Goal: Task Accomplishment & Management: Complete application form

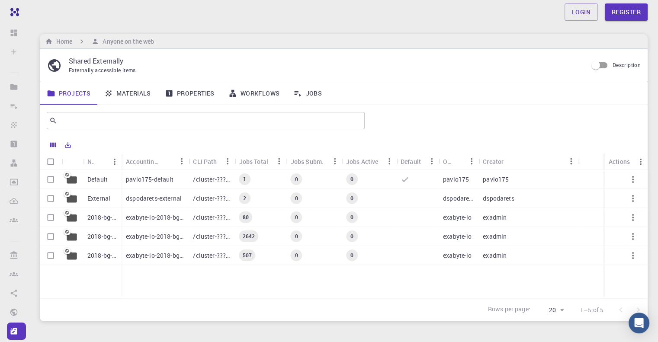
click at [125, 181] on div "pavlo175-default" at bounding box center [155, 179] width 67 height 19
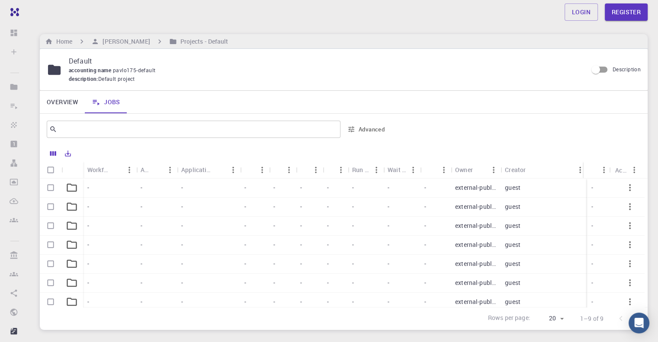
click at [514, 192] on p "guest" at bounding box center [513, 187] width 16 height 9
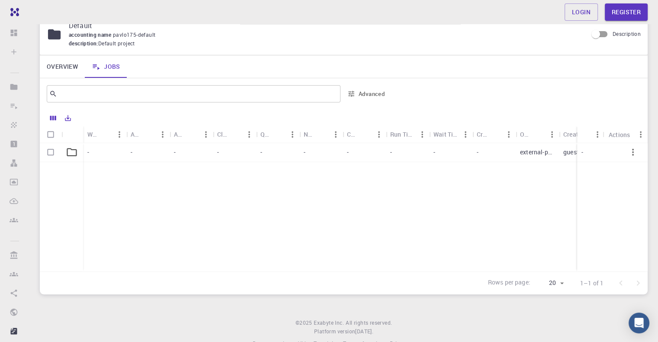
scroll to position [55, 0]
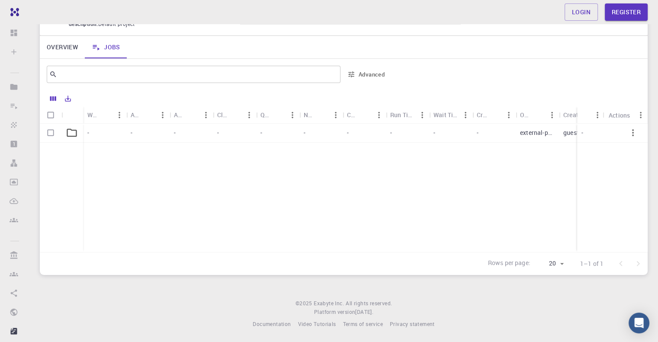
click at [106, 135] on div "-" at bounding box center [104, 133] width 43 height 19
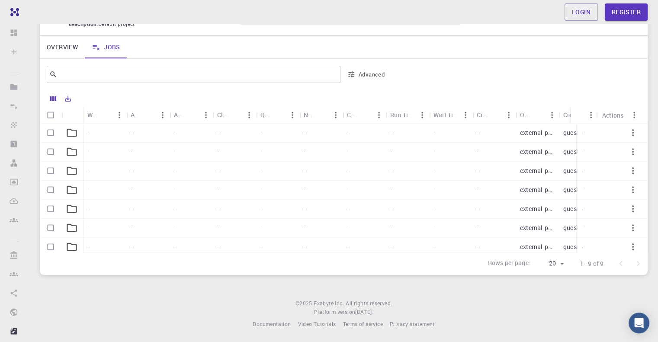
click at [535, 134] on p "external-public" at bounding box center [537, 133] width 35 height 9
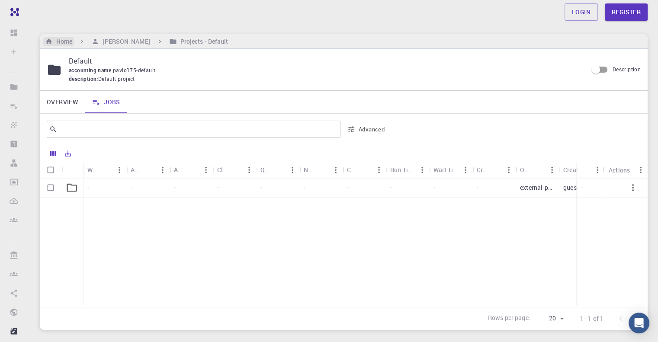
click at [62, 42] on h6 "Home" at bounding box center [62, 42] width 19 height 10
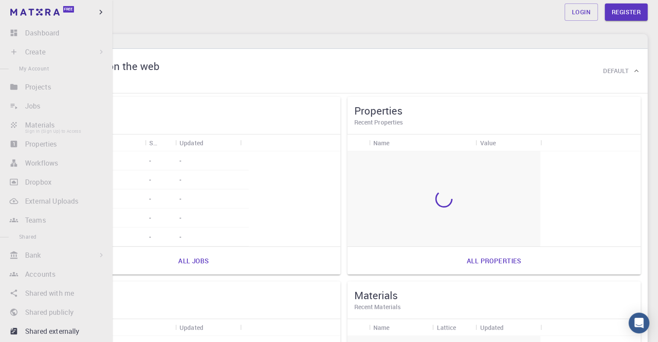
click at [45, 127] on li "Materials Sign In (Sign Up) to Access" at bounding box center [56, 124] width 112 height 17
click at [43, 144] on li "Properties Sign In (Sign Up) to Access" at bounding box center [56, 143] width 112 height 17
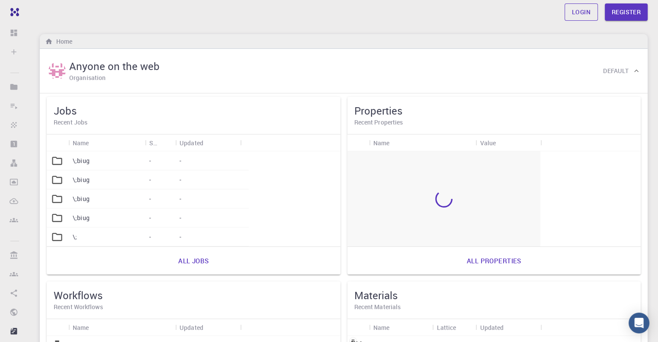
click at [582, 11] on link "Login" at bounding box center [581, 11] width 33 height 17
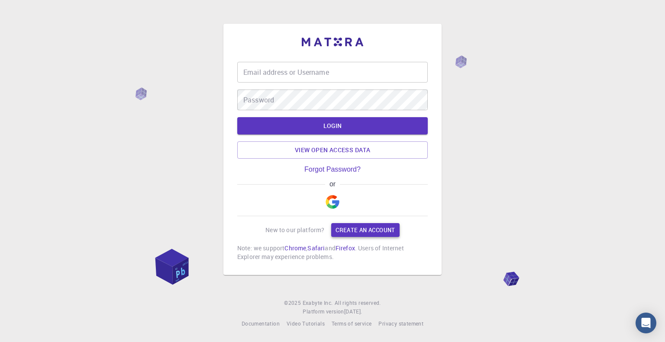
click at [363, 232] on link "Create an account" at bounding box center [365, 230] width 68 height 14
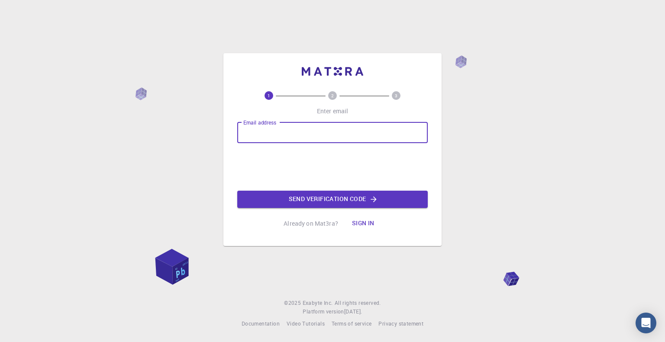
click at [287, 135] on input "Email address" at bounding box center [332, 132] width 190 height 21
type input "[EMAIL_ADDRESS][DOMAIN_NAME]"
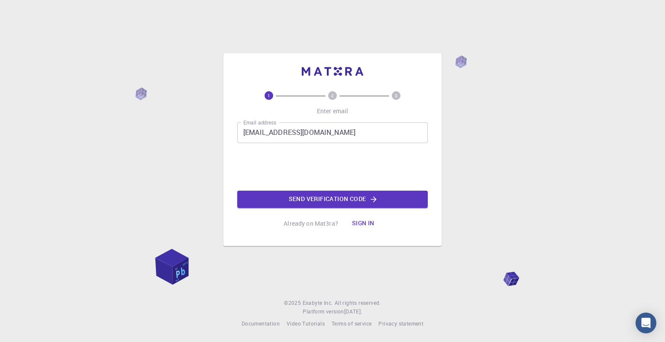
click at [360, 222] on button "Sign in" at bounding box center [363, 223] width 36 height 17
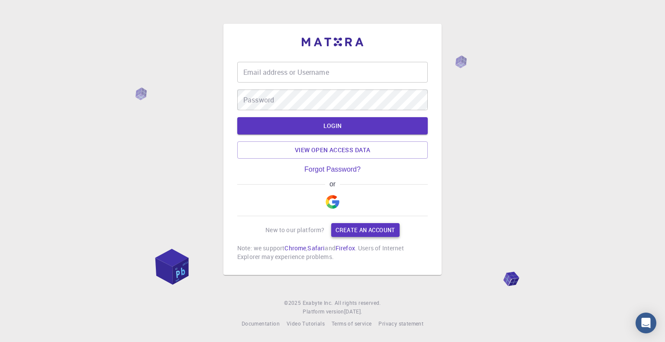
click at [382, 233] on link "Create an account" at bounding box center [365, 230] width 68 height 14
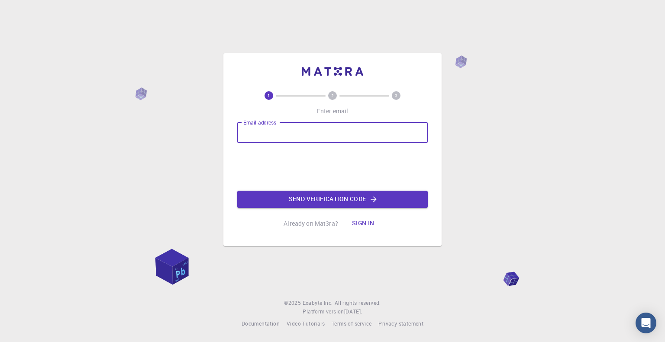
click at [312, 129] on input "Email address" at bounding box center [332, 132] width 190 height 21
type input "[EMAIL_ADDRESS][DOMAIN_NAME]"
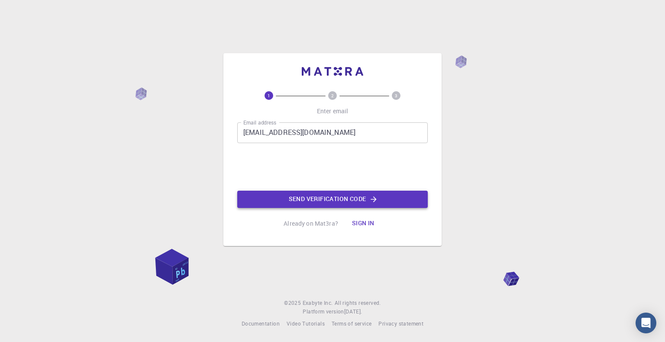
click at [357, 201] on button "Send verification code" at bounding box center [332, 199] width 190 height 17
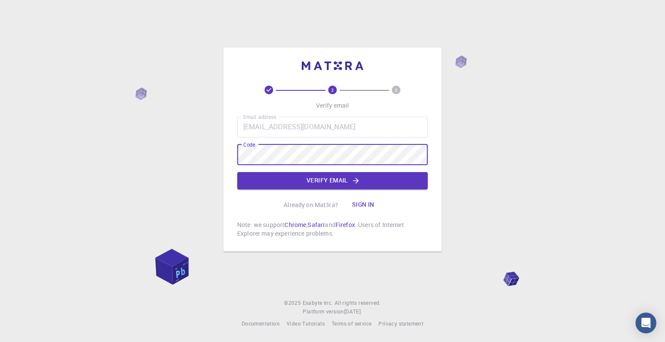
drag, startPoint x: 350, startPoint y: 182, endPoint x: 393, endPoint y: 196, distance: 45.7
click at [350, 181] on button "Verify email" at bounding box center [332, 180] width 190 height 17
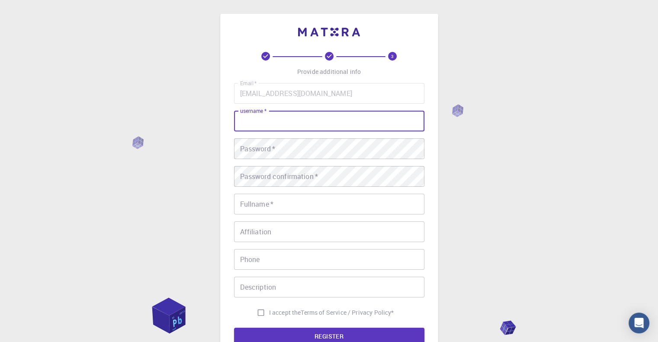
click at [242, 116] on div "username   * username   *" at bounding box center [329, 121] width 190 height 21
type input "Tugce"
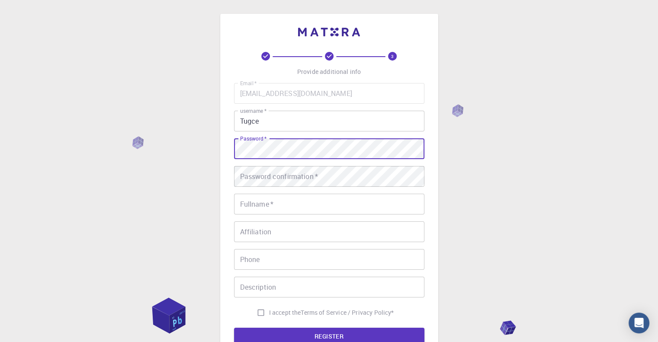
click at [305, 174] on div "Password confirmation   * Password confirmation   *" at bounding box center [329, 176] width 190 height 21
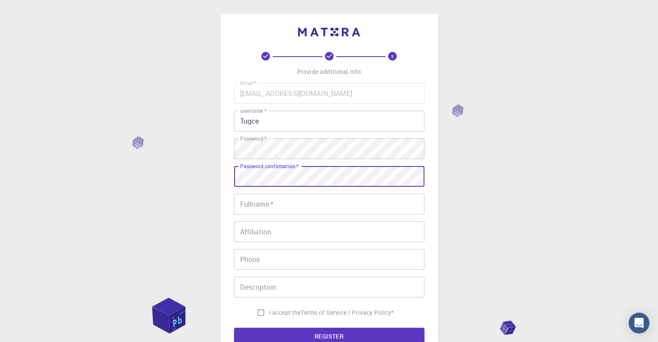
click at [275, 203] on input "Fullname   *" at bounding box center [329, 204] width 190 height 21
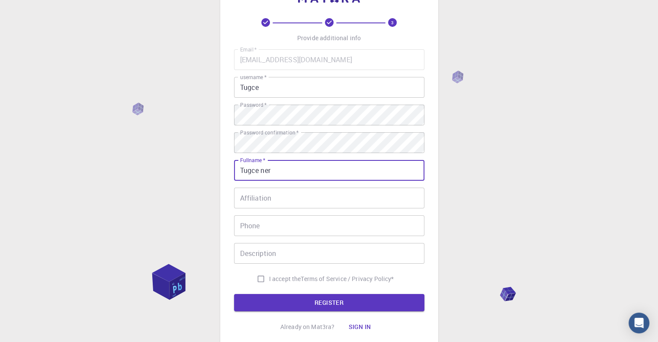
scroll to position [43, 0]
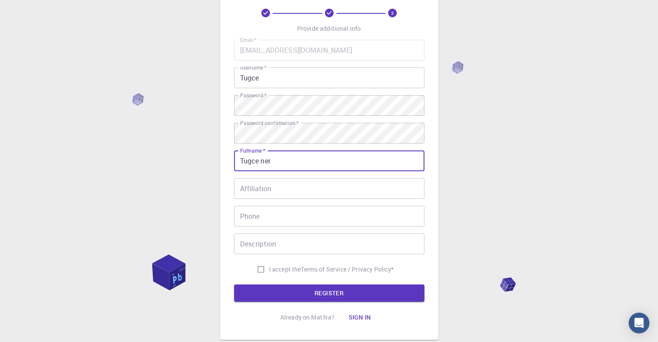
type input "Tugce ner"
drag, startPoint x: 258, startPoint y: 271, endPoint x: 279, endPoint y: 277, distance: 22.0
click at [258, 271] on input "I accept the Terms of Service / Privacy Policy *" at bounding box center [261, 269] width 16 height 16
checkbox input "true"
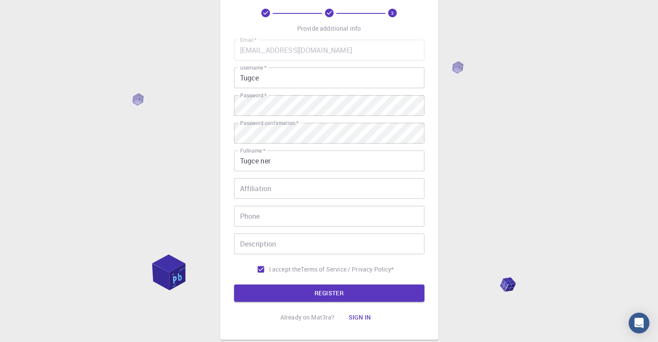
click at [361, 295] on button "REGISTER" at bounding box center [329, 293] width 190 height 17
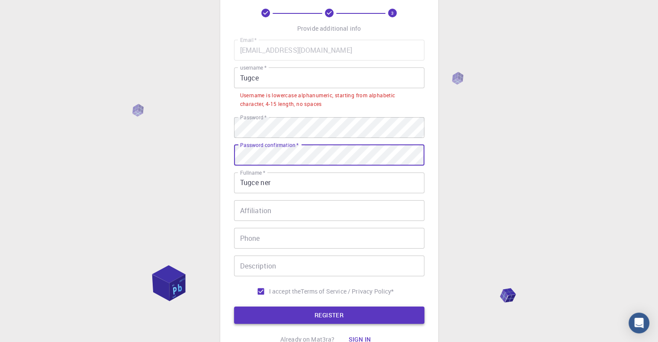
click at [360, 313] on button "REGISTER" at bounding box center [329, 315] width 190 height 17
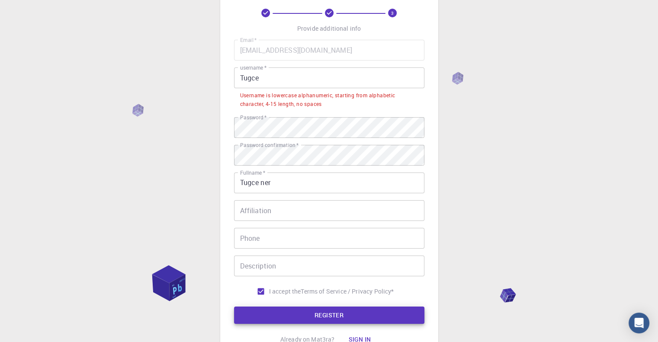
click at [278, 77] on input "Tugce" at bounding box center [329, 77] width 190 height 21
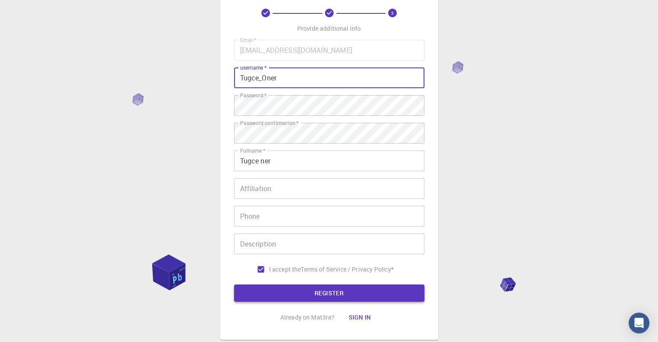
click at [369, 293] on button "REGISTER" at bounding box center [329, 293] width 190 height 17
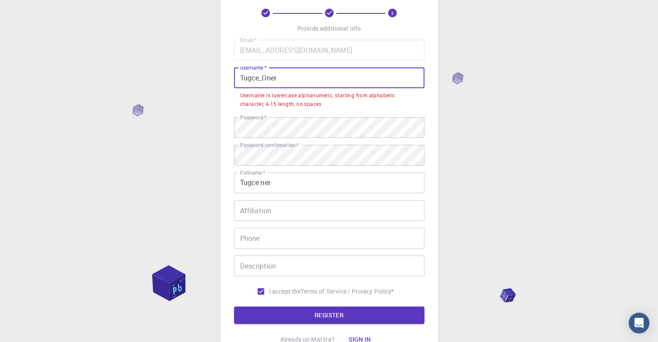
drag, startPoint x: 189, startPoint y: 77, endPoint x: 170, endPoint y: 71, distance: 19.9
click at [173, 77] on div "3 Provide additional info Email   * [EMAIL_ADDRESS][DOMAIN_NAME] Email   * user…" at bounding box center [329, 188] width 658 height 463
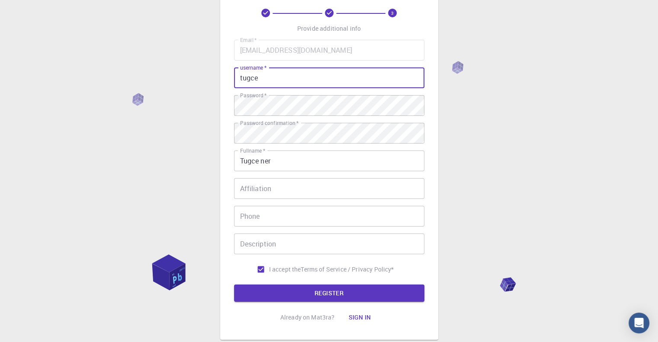
click at [511, 151] on div "3 Provide additional info Email   * [EMAIL_ADDRESS][DOMAIN_NAME] Email   * user…" at bounding box center [329, 177] width 658 height 440
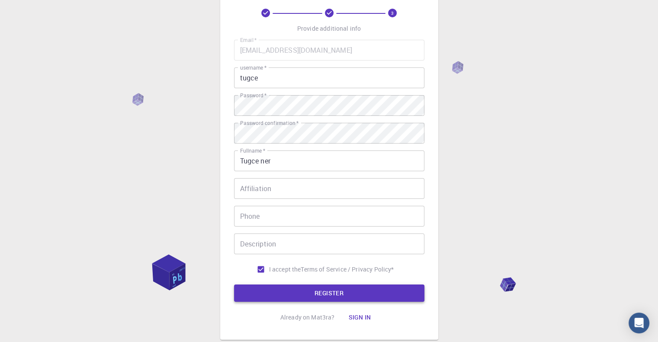
drag, startPoint x: 360, startPoint y: 300, endPoint x: 450, endPoint y: 291, distance: 90.4
click at [363, 299] on button "REGISTER" at bounding box center [329, 293] width 190 height 17
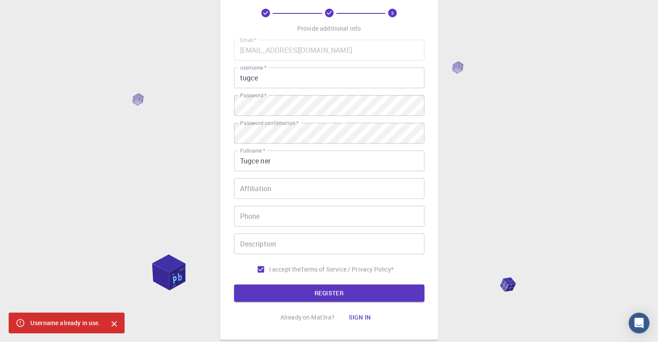
click at [261, 74] on input "tugce" at bounding box center [329, 77] width 190 height 21
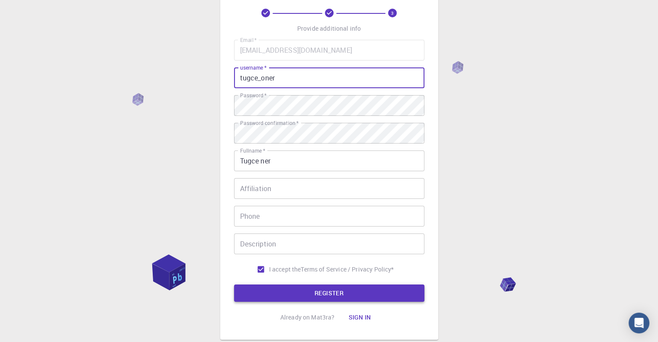
click at [400, 297] on button "REGISTER" at bounding box center [329, 293] width 190 height 17
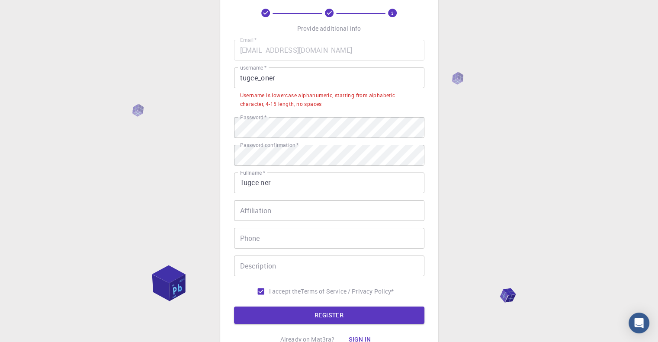
click at [306, 62] on div "Email   * [EMAIL_ADDRESS][DOMAIN_NAME] Email   * username   * tugce_oner userna…" at bounding box center [329, 170] width 190 height 260
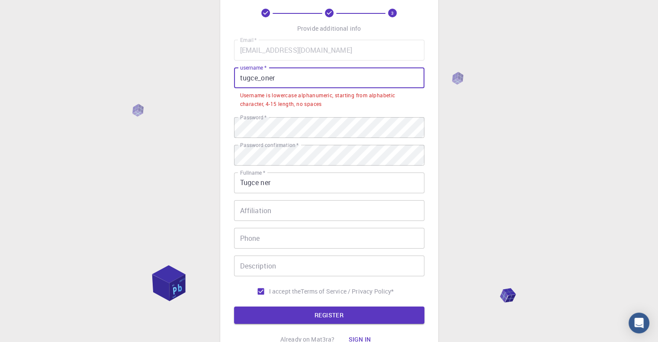
click at [261, 79] on input "tugce_oner" at bounding box center [329, 77] width 190 height 21
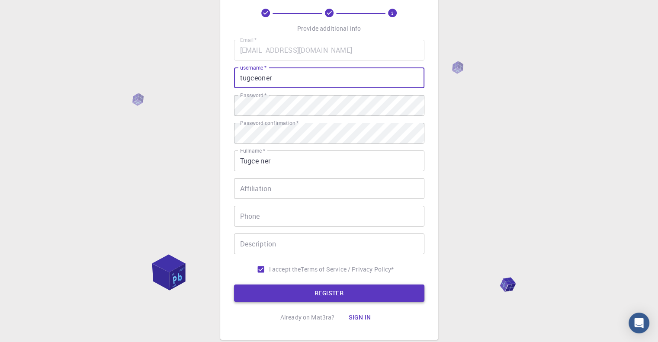
type input "tugceoner"
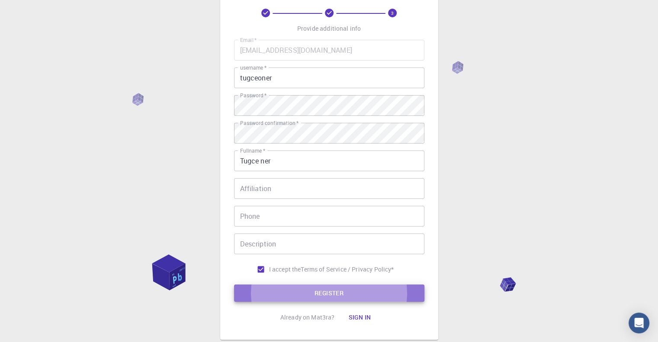
drag, startPoint x: 371, startPoint y: 297, endPoint x: 386, endPoint y: 297, distance: 14.7
click at [371, 297] on button "REGISTER" at bounding box center [329, 293] width 190 height 17
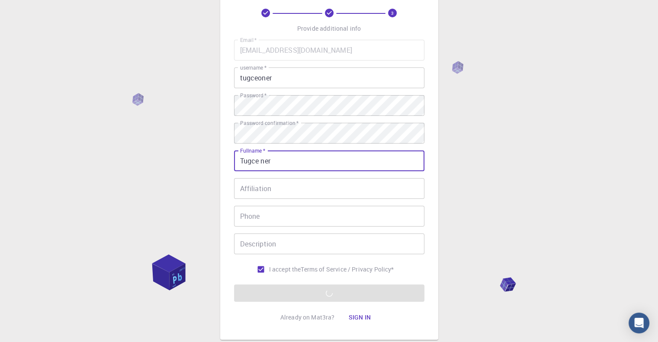
click at [261, 161] on input "Tugce ner" at bounding box center [329, 161] width 190 height 21
type input "Tugce Oner"
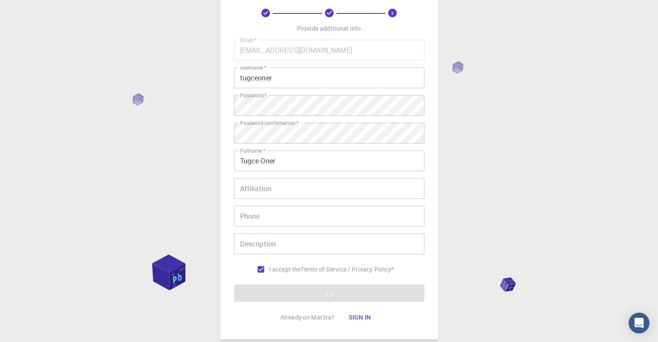
click at [547, 178] on div "3 Provide additional info Email   * [EMAIL_ADDRESS][DOMAIN_NAME] Email   * user…" at bounding box center [329, 177] width 658 height 440
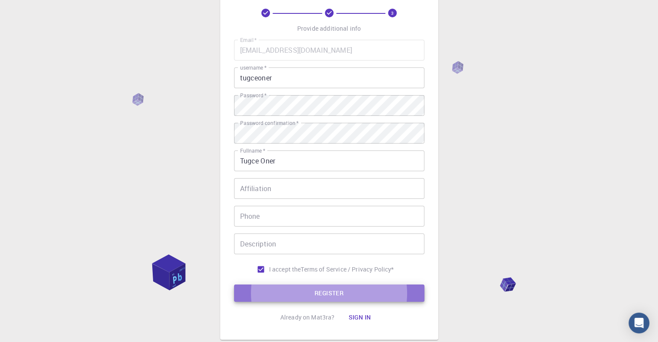
click at [363, 292] on button "REGISTER" at bounding box center [329, 293] width 190 height 17
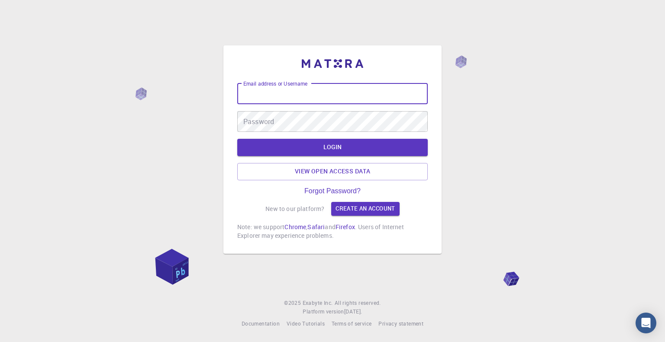
click at [294, 95] on input "Email address or Username" at bounding box center [332, 94] width 190 height 21
type input "[EMAIL_ADDRESS][DOMAIN_NAME]"
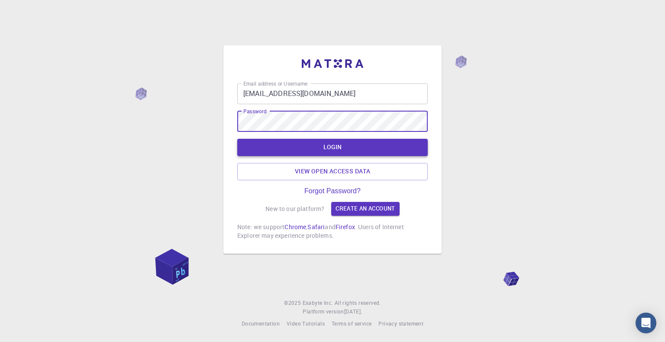
click at [341, 146] on button "LOGIN" at bounding box center [332, 147] width 190 height 17
